Goal: Task Accomplishment & Management: Complete application form

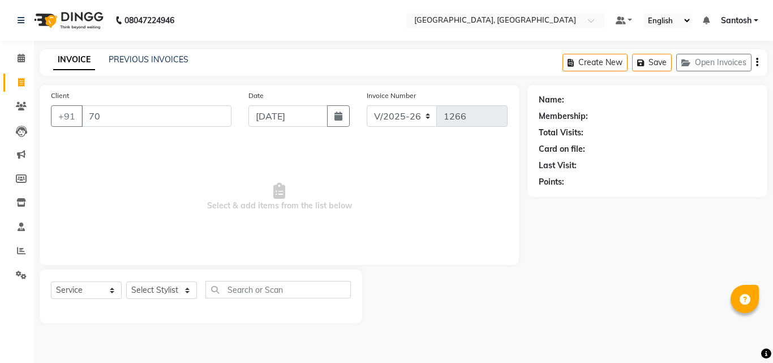
select select "5506"
select select "service"
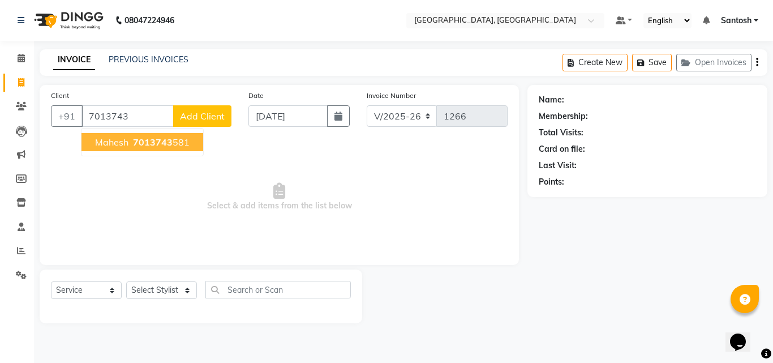
click at [106, 138] on span "Mahesh" at bounding box center [111, 141] width 33 height 11
type input "7013743581"
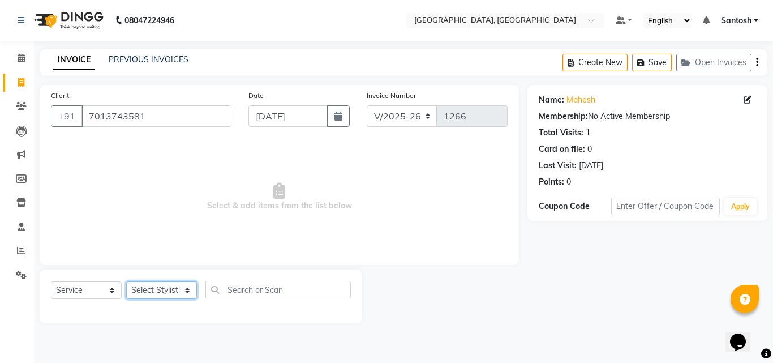
click at [175, 287] on select "Select Stylist [PERSON_NAME] Manager [PERSON_NAME] [PERSON_NAME] [PERSON_NAME] …" at bounding box center [161, 290] width 71 height 18
select select "76778"
click at [126, 281] on select "Select Stylist [PERSON_NAME] Manager [PERSON_NAME] [PERSON_NAME] [PERSON_NAME] …" at bounding box center [161, 290] width 71 height 18
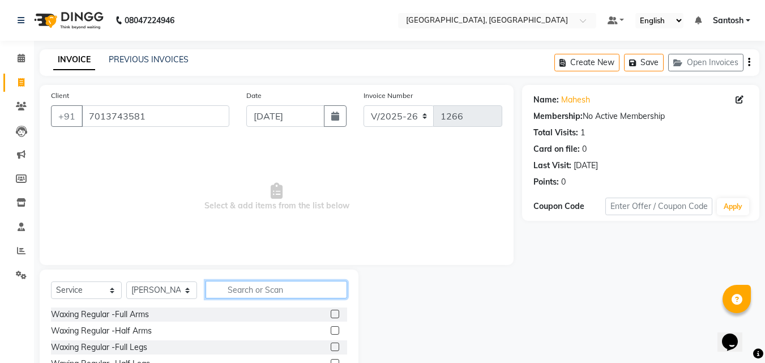
click at [290, 285] on input "text" at bounding box center [275, 290] width 141 height 18
type input "anti"
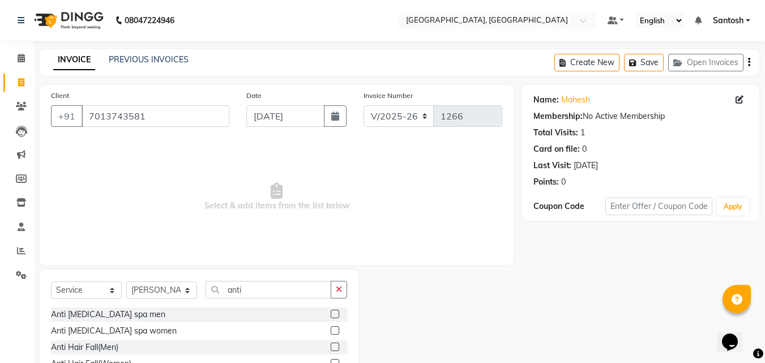
click at [335, 311] on label at bounding box center [335, 314] width 8 height 8
click at [335, 311] on input "checkbox" at bounding box center [334, 314] width 7 height 7
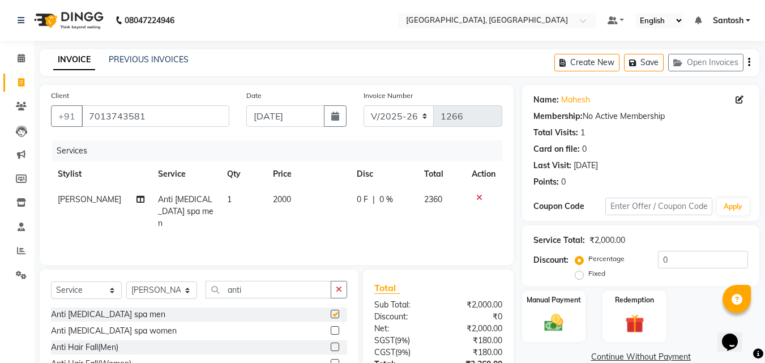
checkbox input "false"
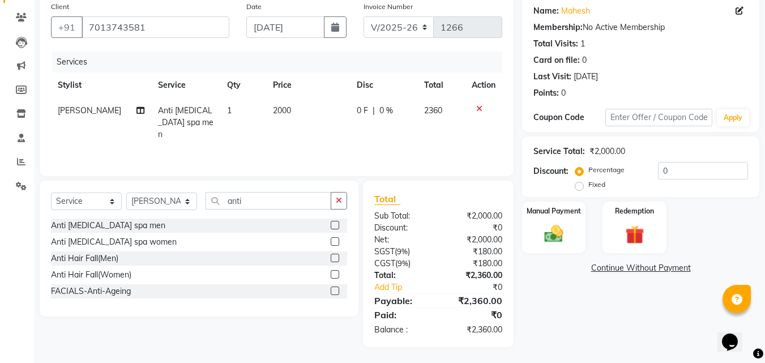
scroll to position [90, 0]
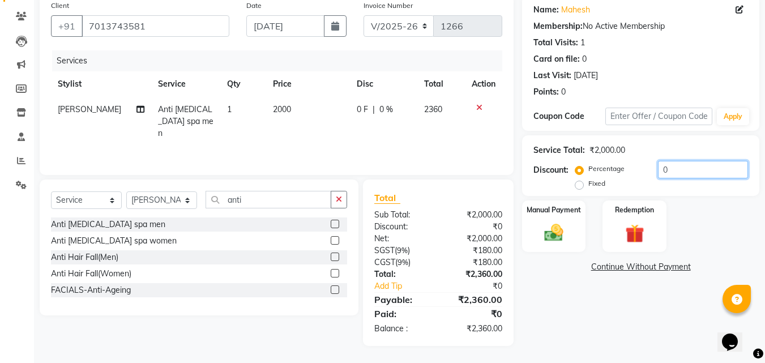
click at [694, 169] on input "0" at bounding box center [703, 170] width 90 height 18
type input "20"
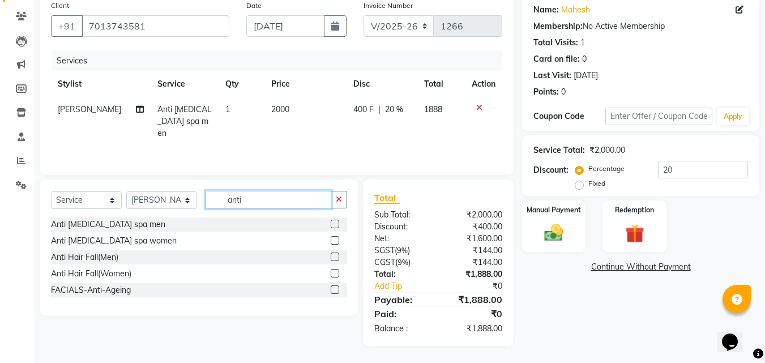
click at [252, 199] on input "anti" at bounding box center [268, 200] width 126 height 18
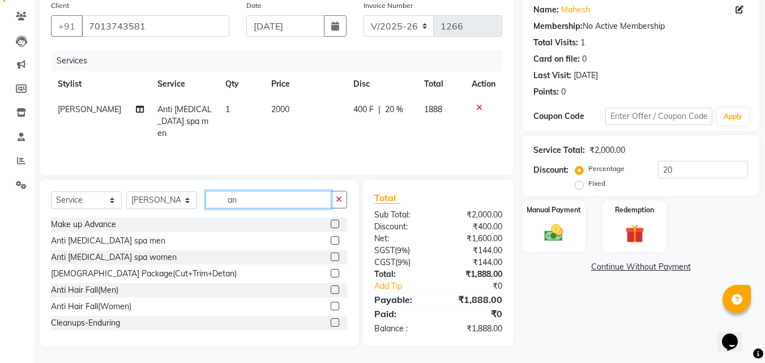
type input "a"
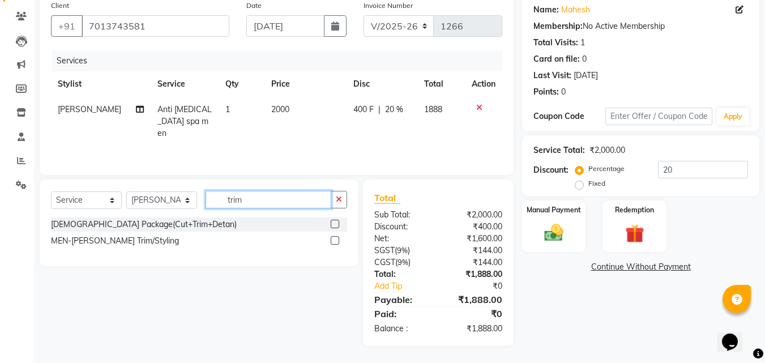
type input "trim"
click at [336, 239] on label at bounding box center [335, 240] width 8 height 8
click at [336, 239] on input "checkbox" at bounding box center [334, 240] width 7 height 7
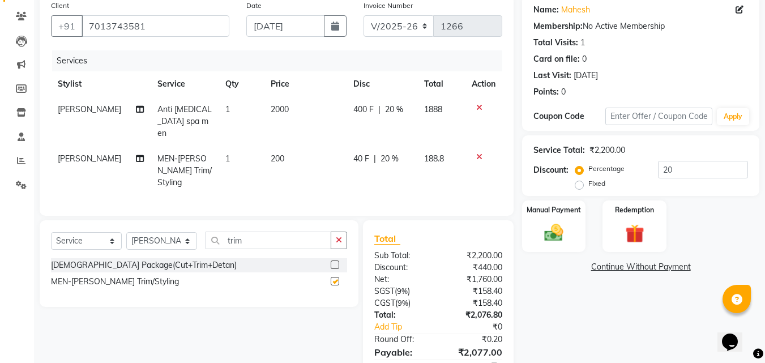
checkbox input "false"
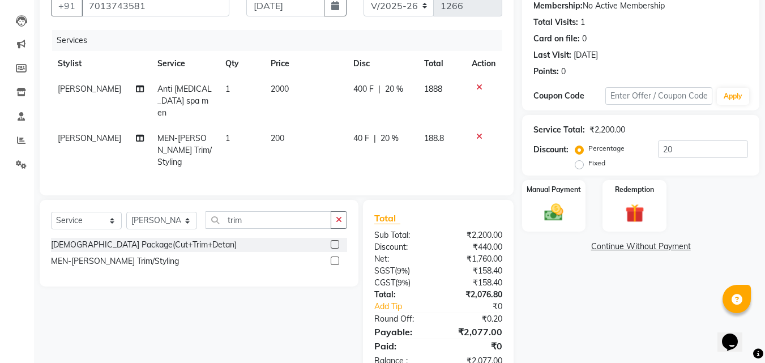
scroll to position [127, 0]
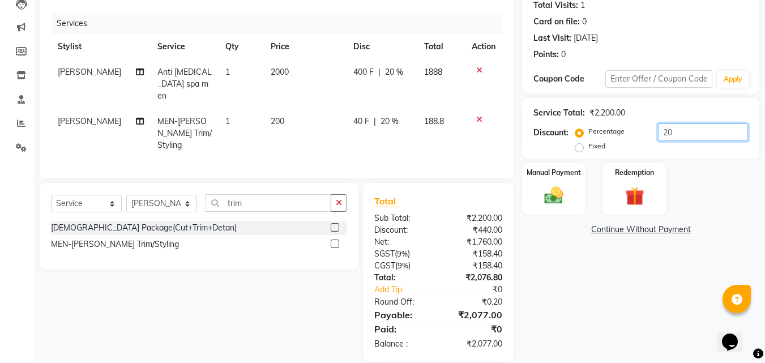
drag, startPoint x: 658, startPoint y: 128, endPoint x: 624, endPoint y: 138, distance: 35.1
click at [624, 138] on div "Service Total: ₹2,200.00 Discount: Percentage Fixed 20" at bounding box center [640, 128] width 214 height 52
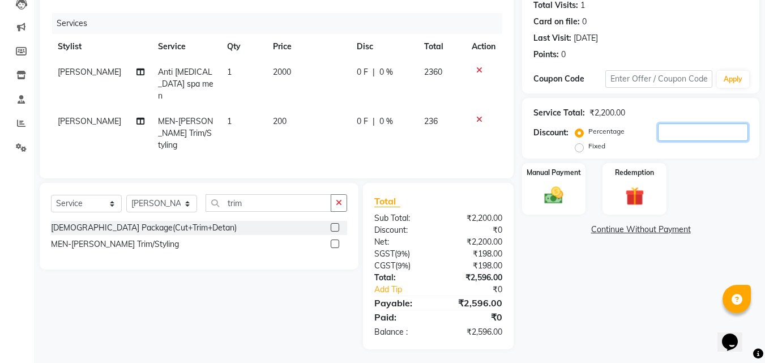
scroll to position [115, 0]
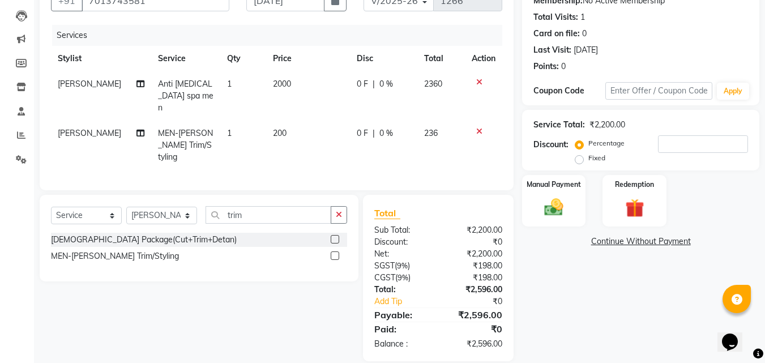
click at [479, 127] on icon at bounding box center [479, 131] width 6 height 8
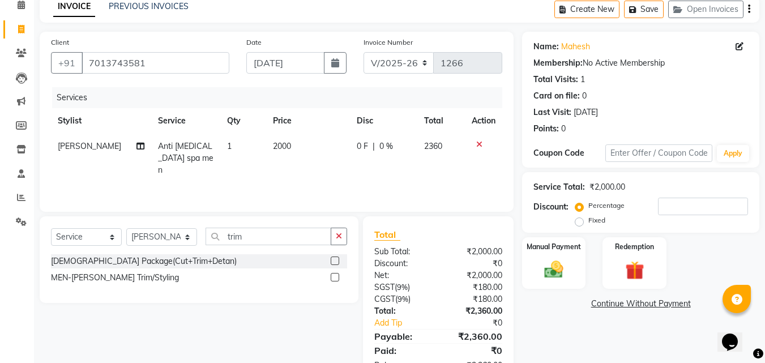
scroll to position [33, 0]
